Goal: Ask a question

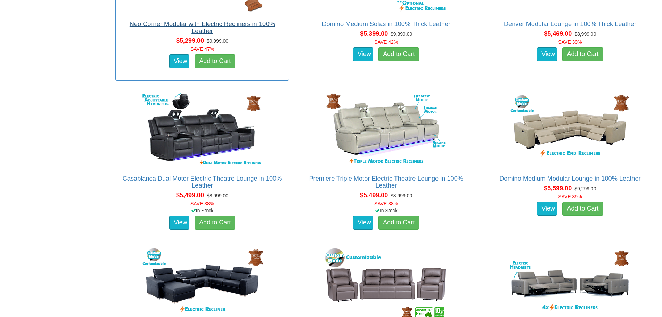
scroll to position [5709, 0]
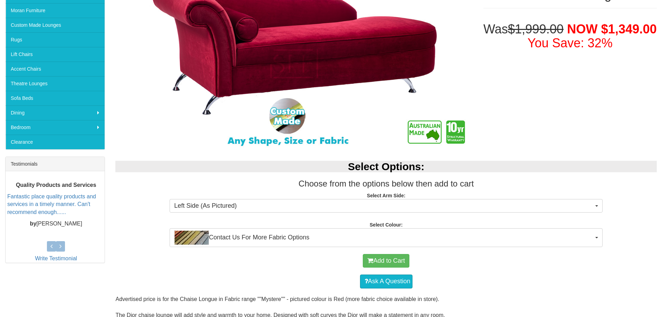
scroll to position [139, 0]
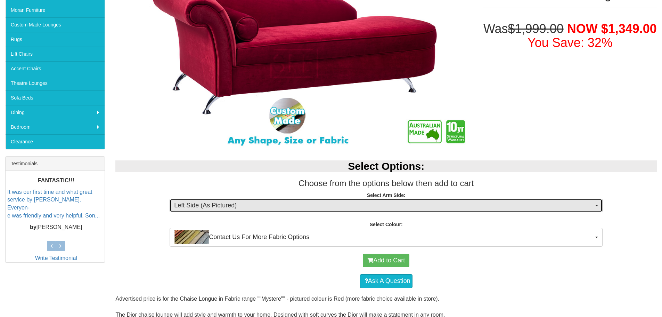
click at [368, 202] on span "Left Side (As Pictured)" at bounding box center [384, 205] width 420 height 9
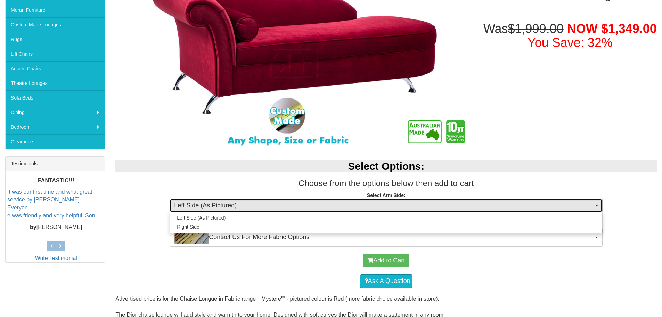
click at [368, 202] on span "Left Side (As Pictured)" at bounding box center [384, 205] width 420 height 9
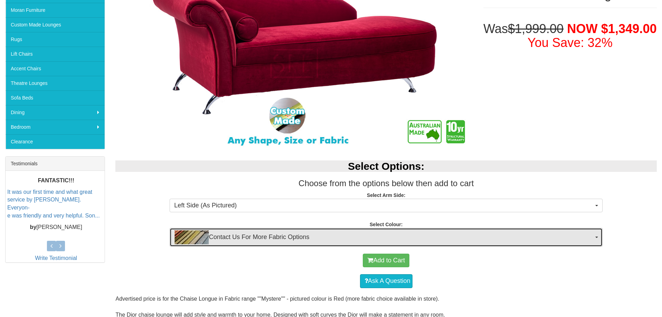
click at [347, 234] on span "Contact Us For More Fabric Options" at bounding box center [384, 237] width 420 height 14
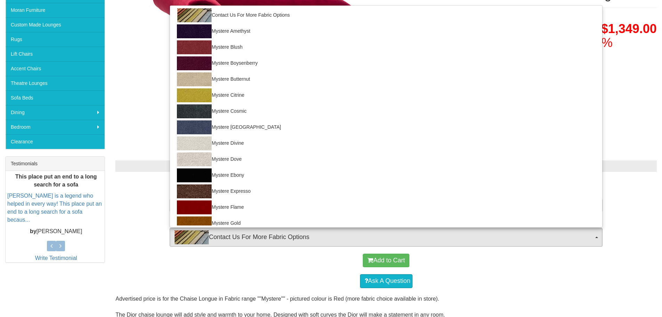
click at [199, 276] on div "Ask A Question" at bounding box center [386, 281] width 535 height 21
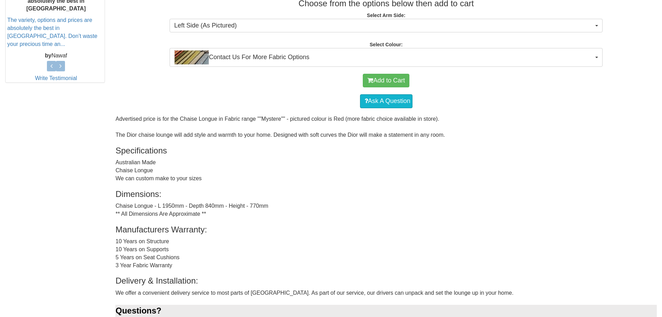
scroll to position [348, 0]
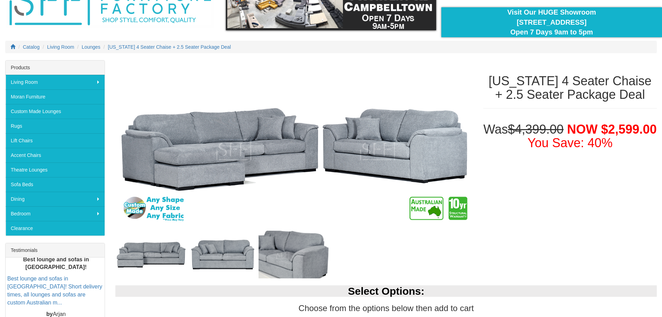
scroll to position [70, 0]
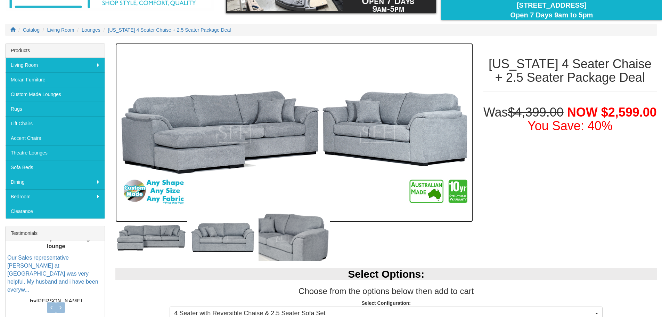
click at [330, 146] on img at bounding box center [293, 132] width 357 height 179
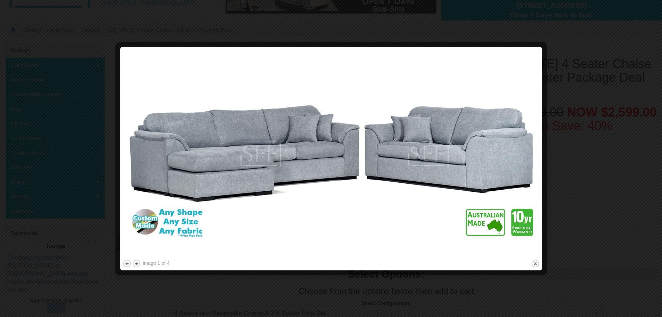
click at [586, 105] on div at bounding box center [331, 158] width 662 height 317
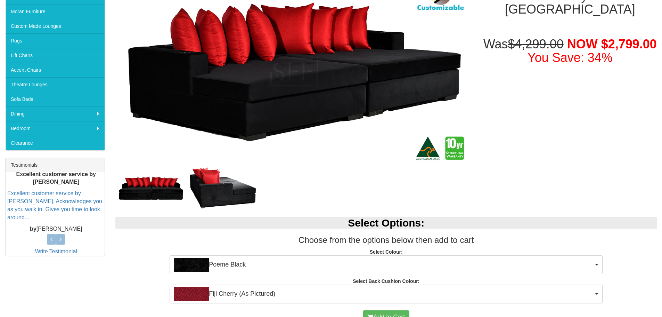
scroll to position [139, 0]
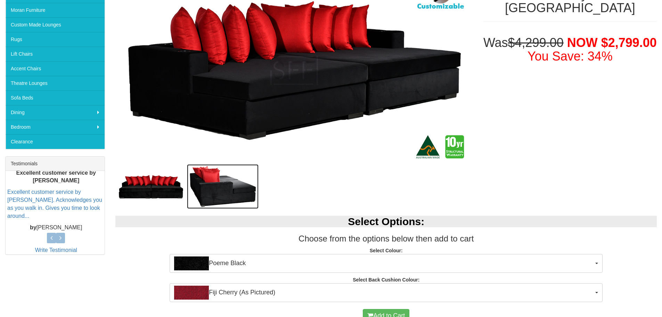
click at [234, 189] on img at bounding box center [223, 186] width 72 height 45
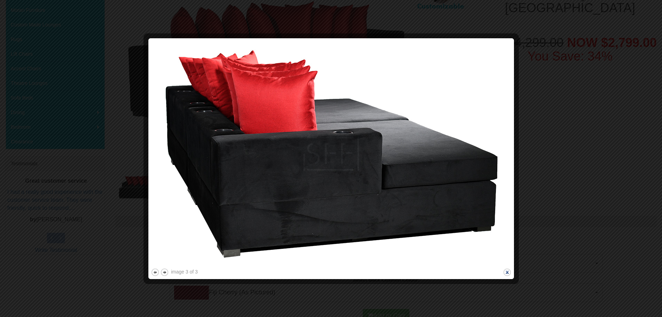
click at [506, 271] on button "close" at bounding box center [507, 272] width 9 height 9
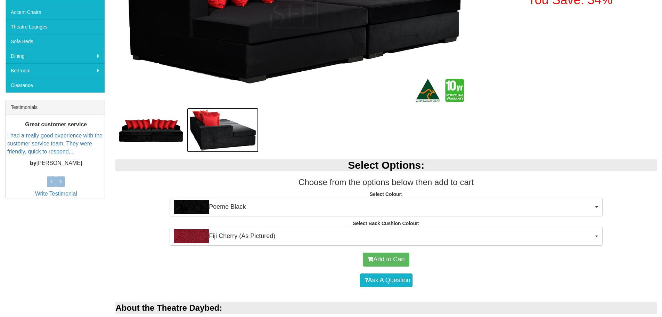
scroll to position [243, 0]
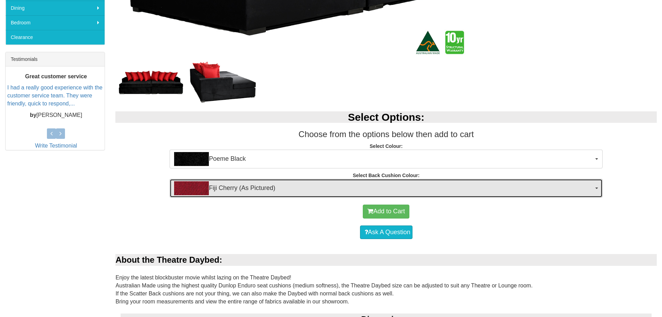
click at [259, 192] on span "Fiji Cherry (As Pictured)" at bounding box center [384, 188] width 420 height 14
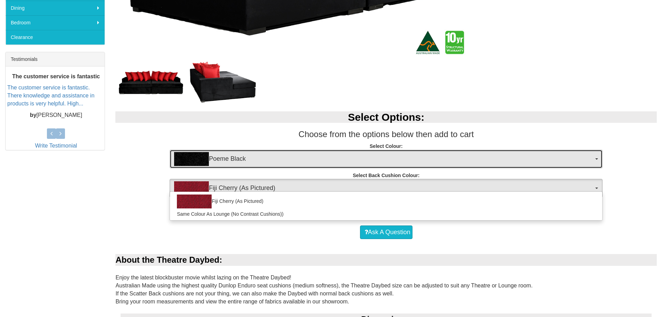
click at [270, 163] on span "Poeme Black" at bounding box center [384, 159] width 420 height 14
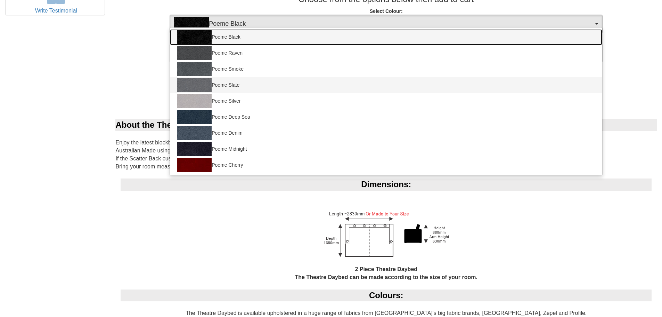
scroll to position [382, 0]
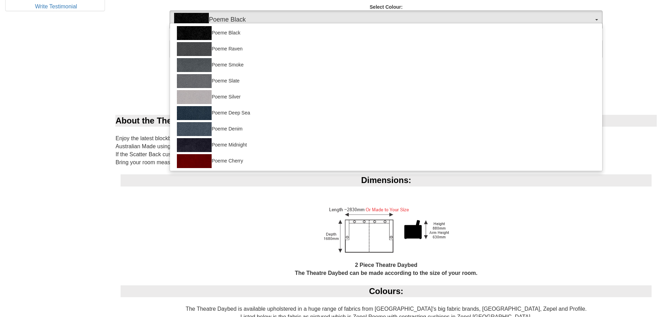
click at [139, 88] on div "Ask A Question" at bounding box center [386, 93] width 535 height 21
